Goal: Task Accomplishment & Management: Use online tool/utility

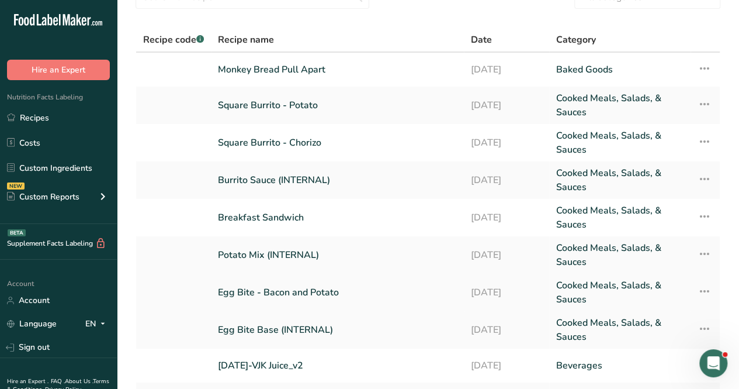
scroll to position [58, 0]
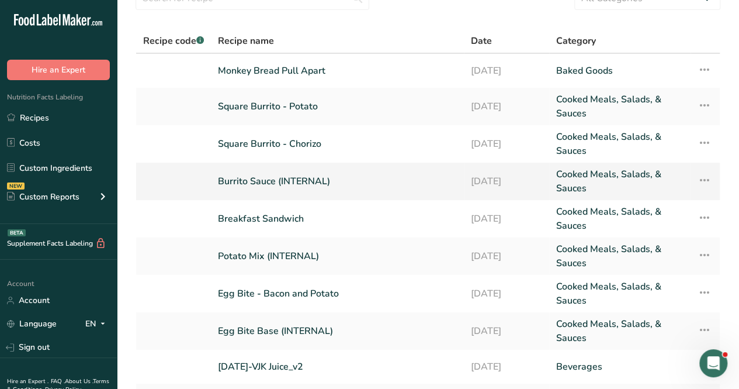
click at [285, 176] on link "Burrito Sauce (INTERNAL)" at bounding box center [337, 181] width 239 height 28
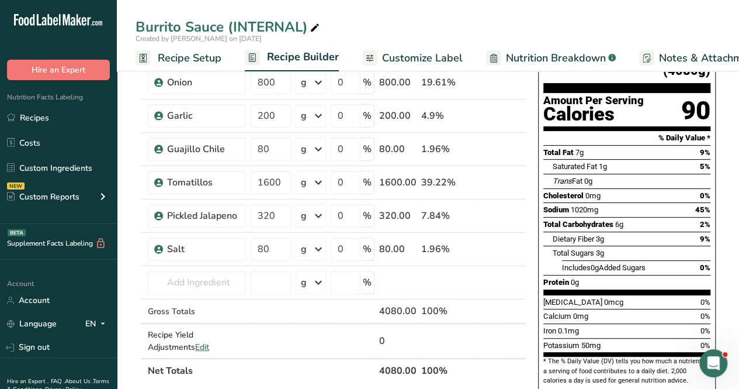
scroll to position [124, 0]
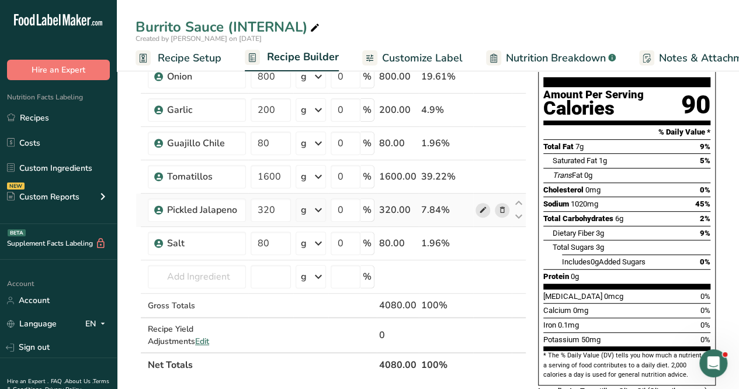
click at [487, 208] on icon at bounding box center [483, 210] width 8 height 12
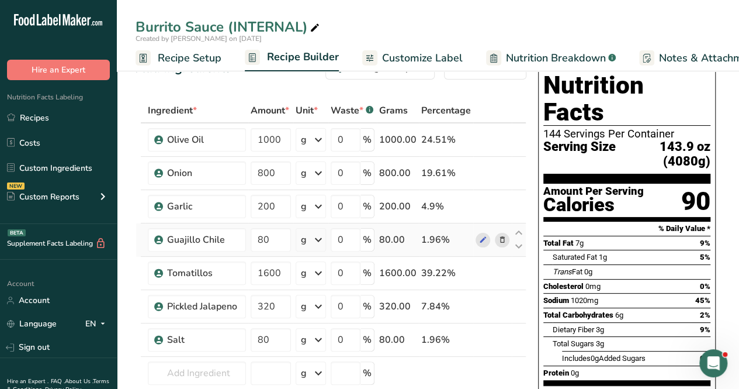
scroll to position [34, 0]
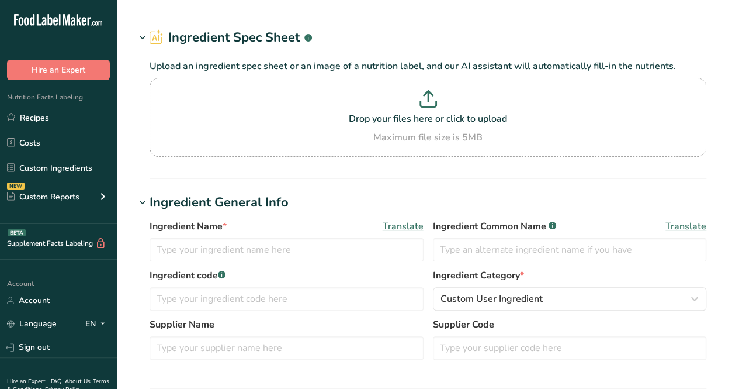
type input "Pickled Jalapeno"
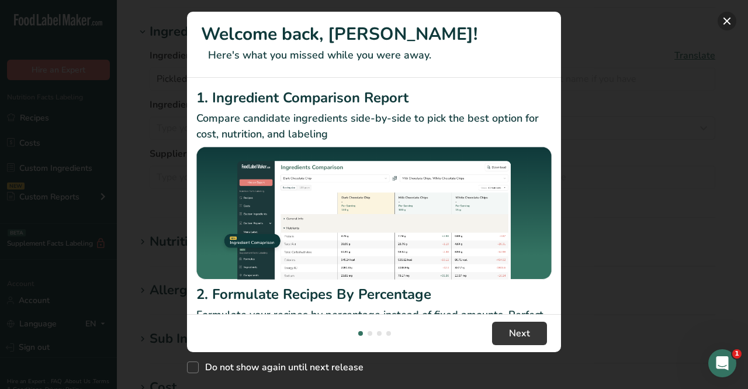
click at [725, 24] on button "New Features" at bounding box center [727, 21] width 19 height 19
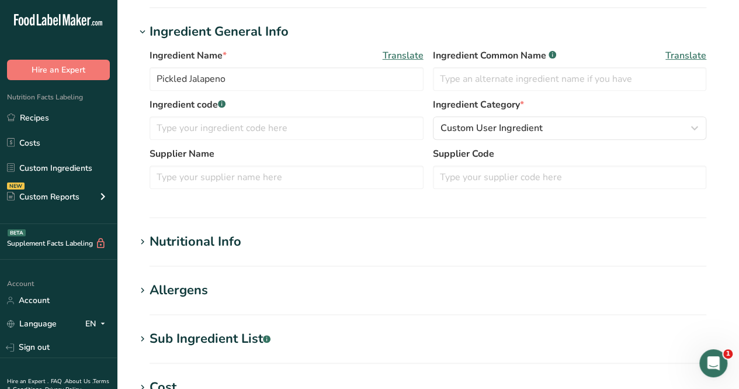
click at [218, 242] on div "Nutritional Info" at bounding box center [196, 241] width 92 height 19
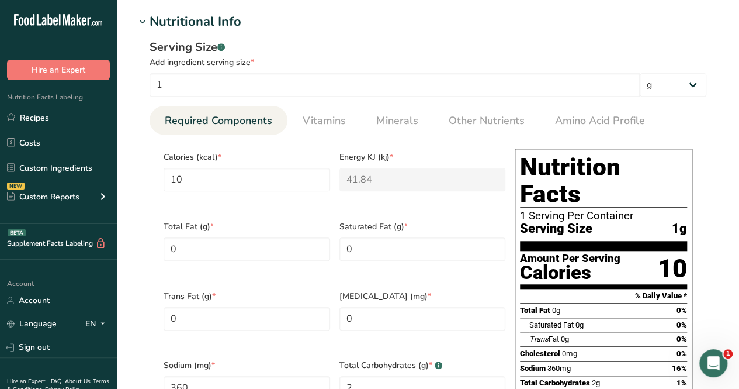
scroll to position [425, 0]
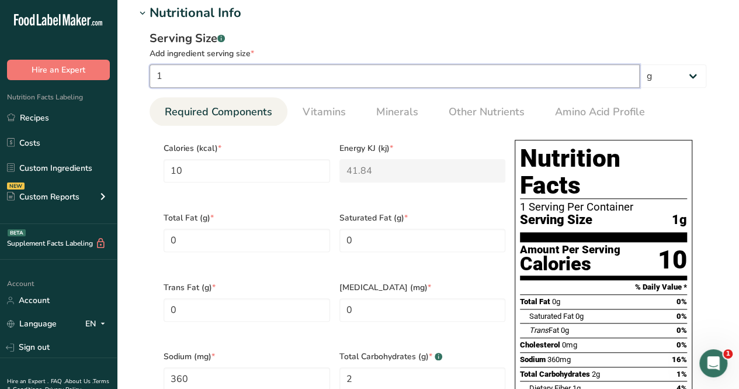
click at [265, 71] on input "1" at bounding box center [395, 75] width 490 height 23
type input "3"
type input "30"
type KJ "125.52"
type input "1080"
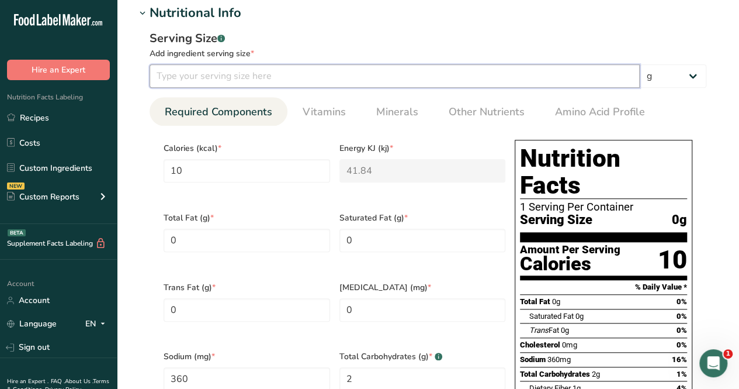
type Carbohydrates "6"
type Fiber "3"
type Sugars "3"
type input "36"
type input "360"
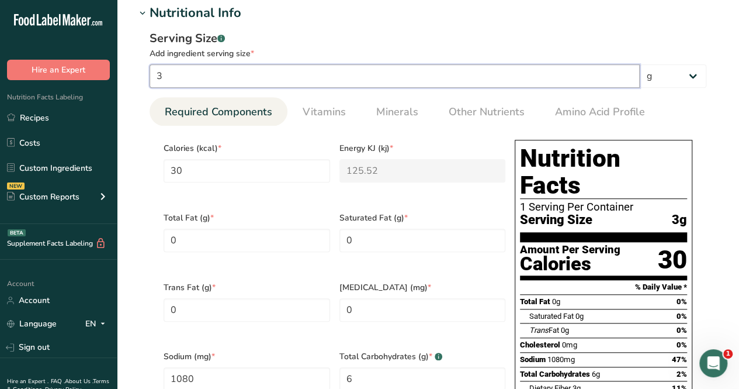
type KJ "1506.24"
type input "12960"
type Carbohydrates "72"
type Fiber "36"
type Sugars "36"
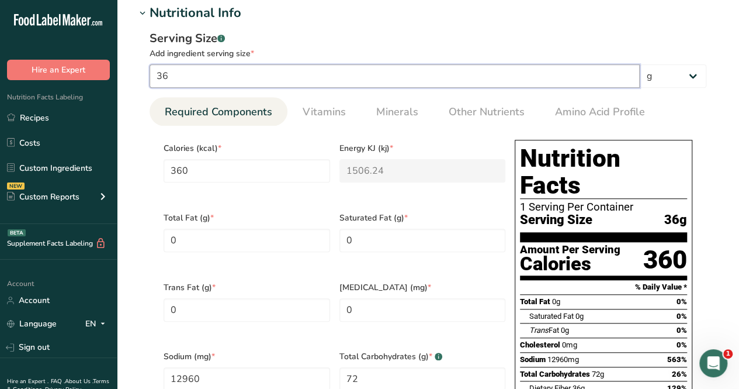
type input "36"
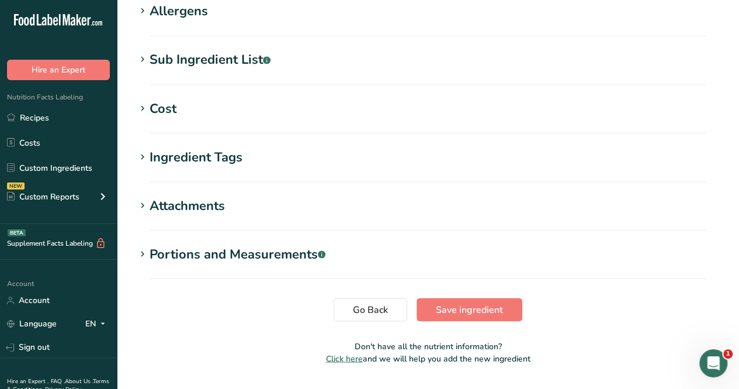
scroll to position [1027, 0]
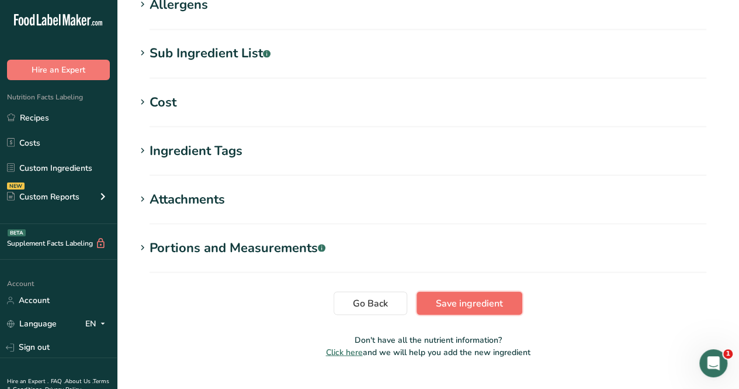
click at [458, 296] on span "Save ingredient" at bounding box center [469, 303] width 67 height 14
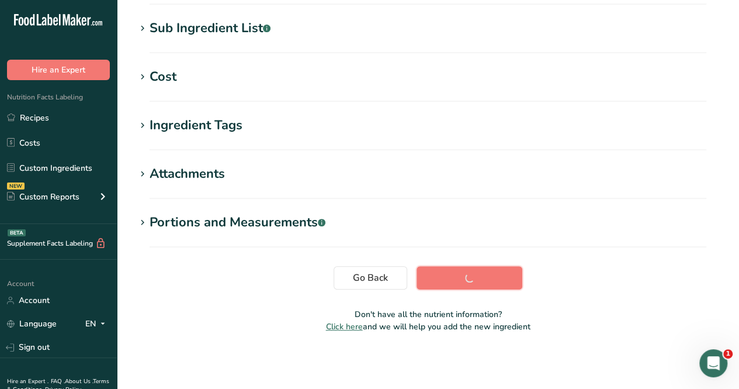
scroll to position [229, 0]
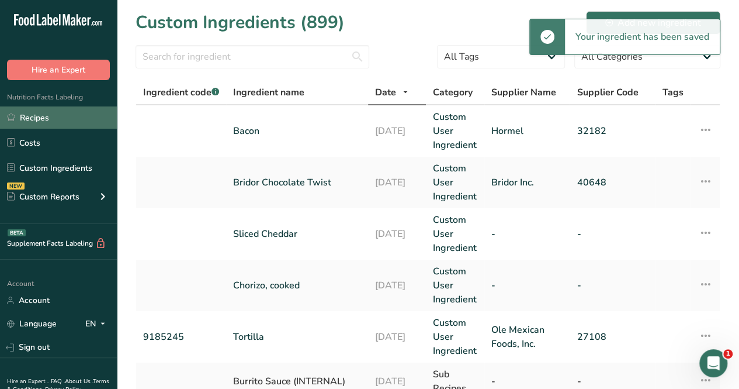
click at [56, 118] on link "Recipes" at bounding box center [58, 117] width 117 height 22
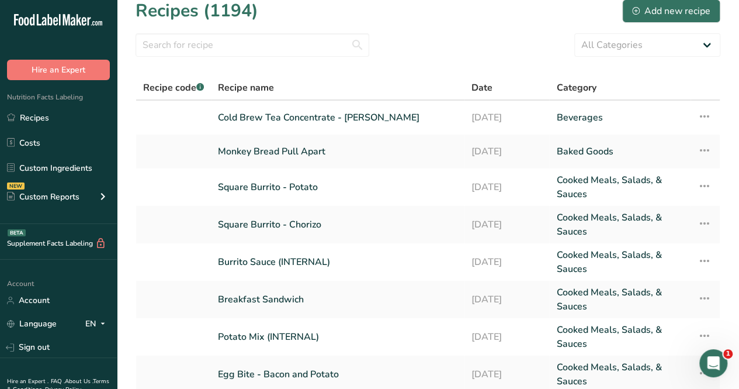
scroll to position [15, 0]
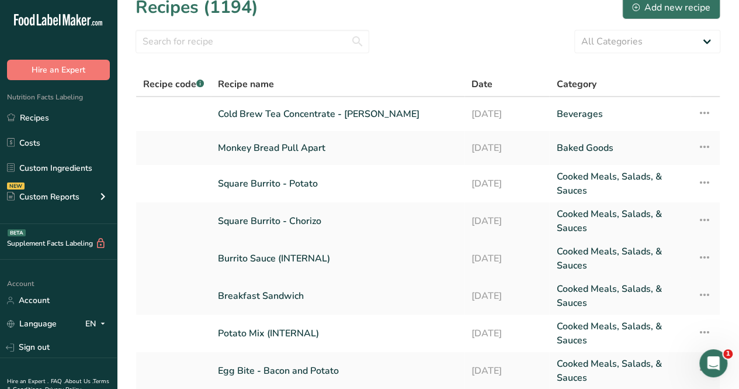
click at [235, 255] on link "Burrito Sauce (INTERNAL)" at bounding box center [338, 258] width 240 height 28
